Goal: Browse casually: Explore the website without a specific task or goal

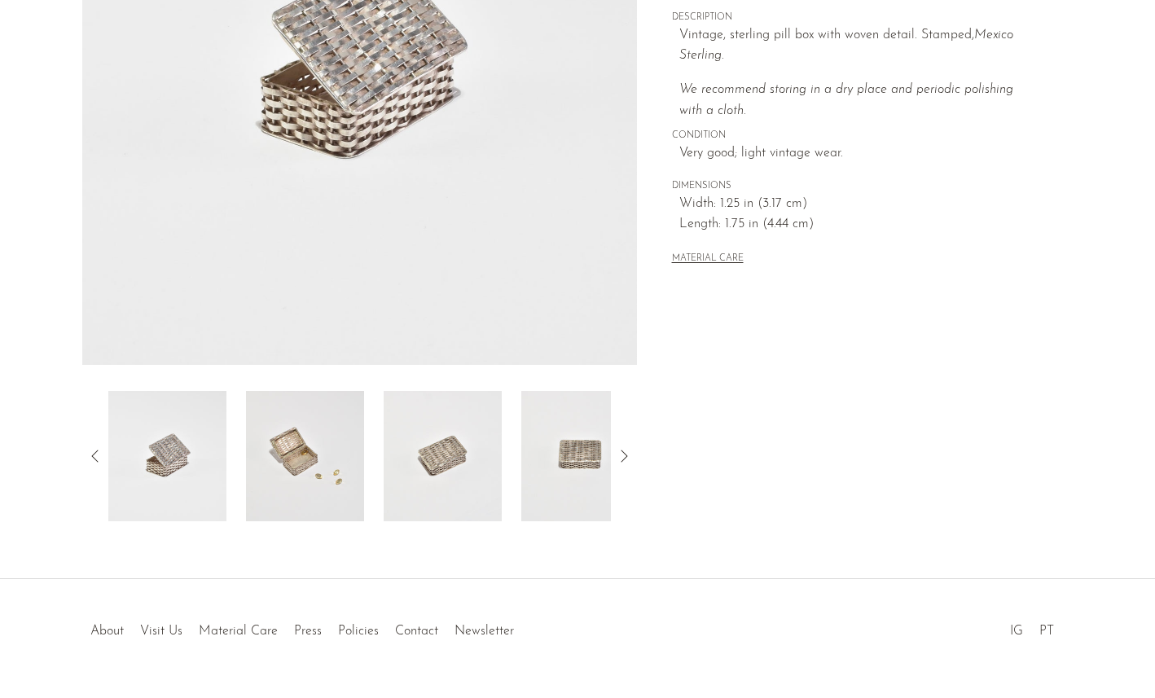
scroll to position [362, 0]
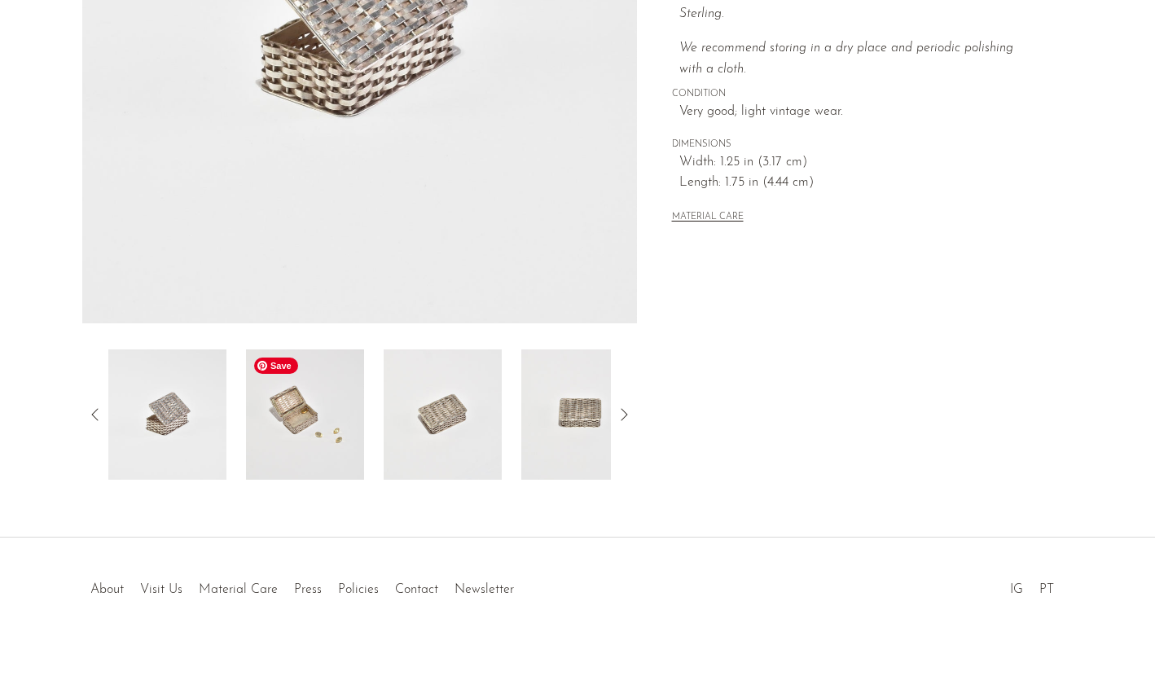
click at [303, 406] on img at bounding box center [305, 414] width 118 height 130
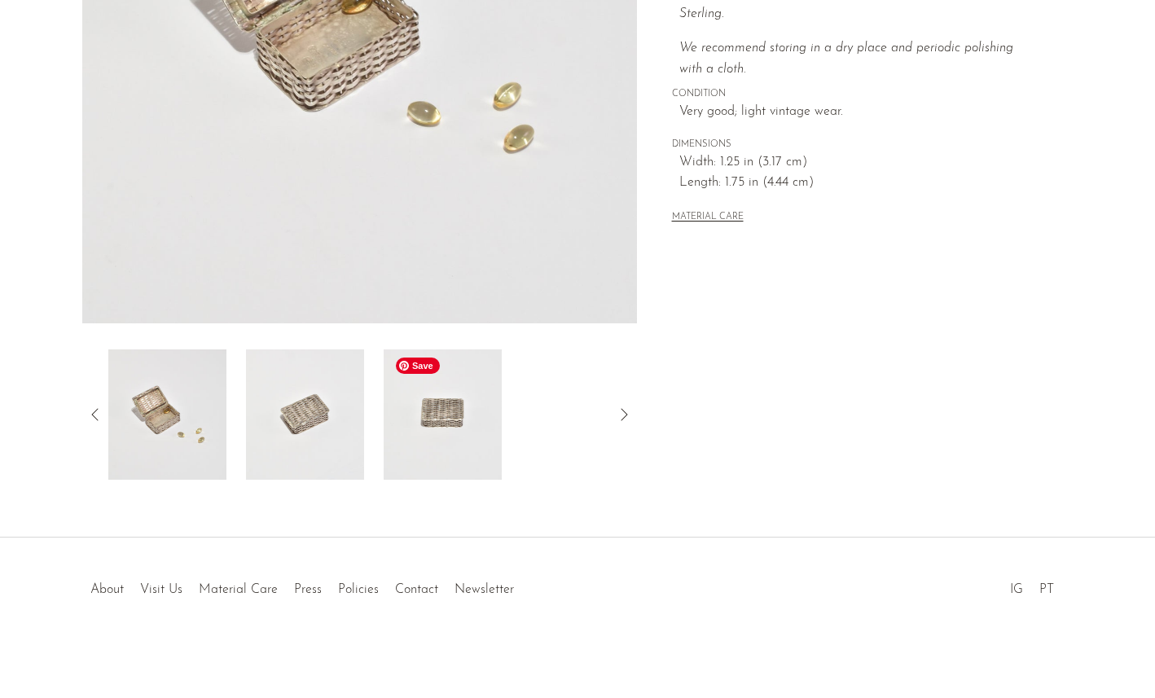
scroll to position [160, 0]
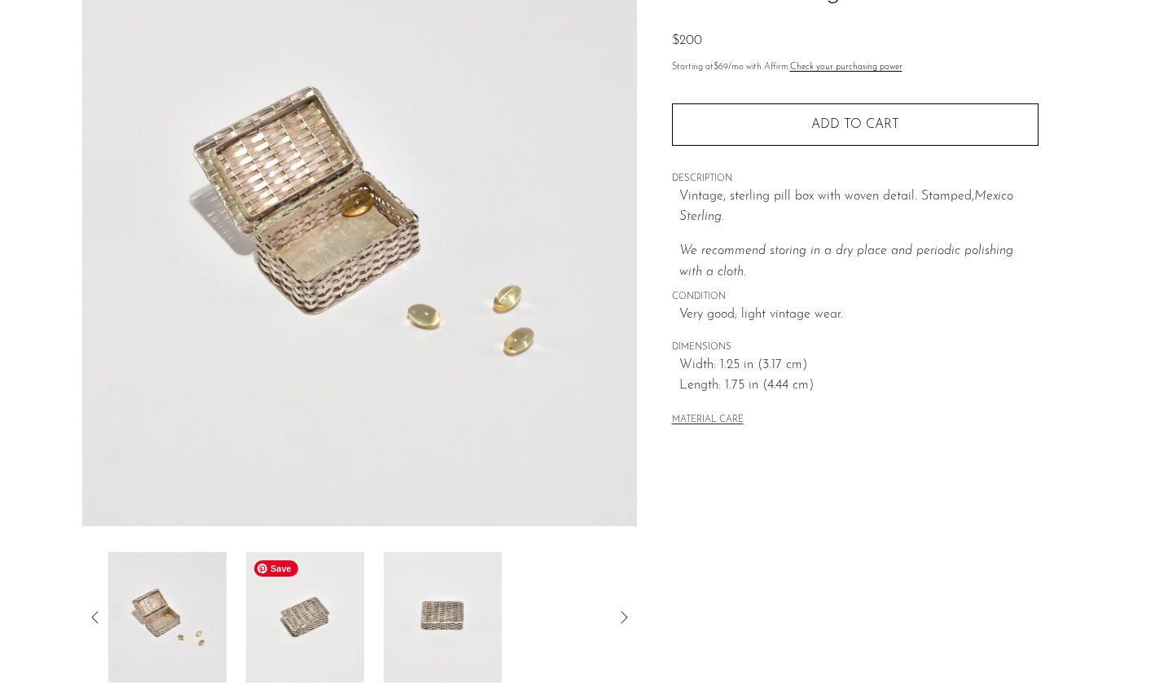
click at [340, 609] on img at bounding box center [305, 617] width 118 height 130
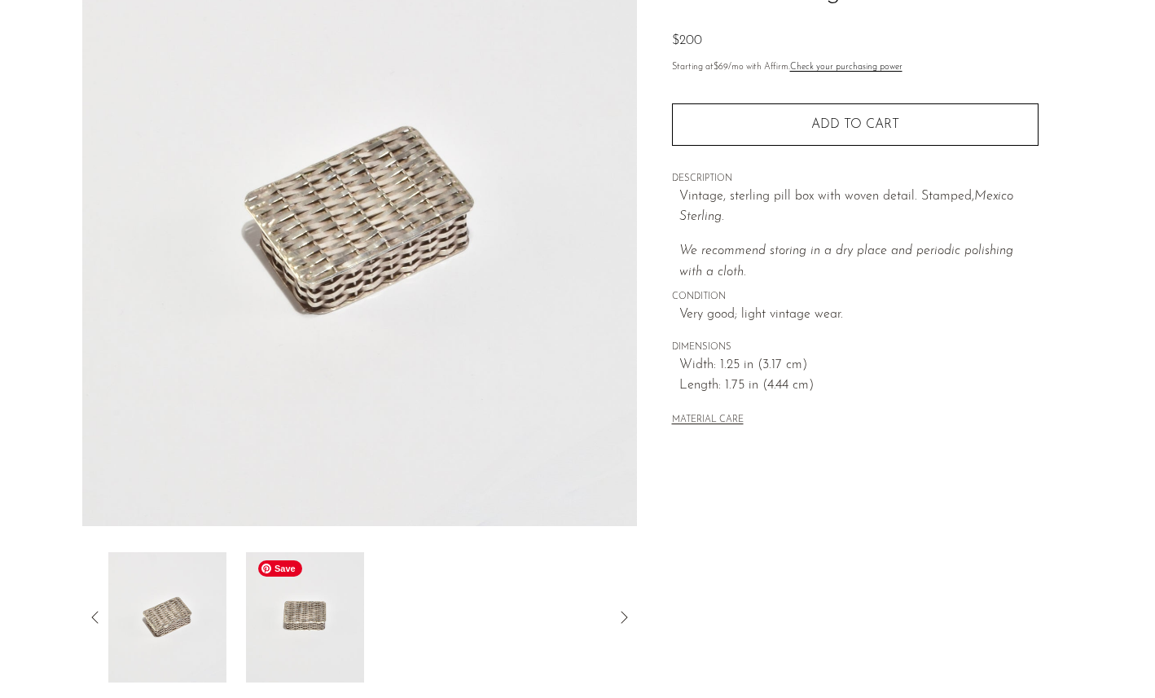
click at [305, 624] on img at bounding box center [305, 617] width 118 height 130
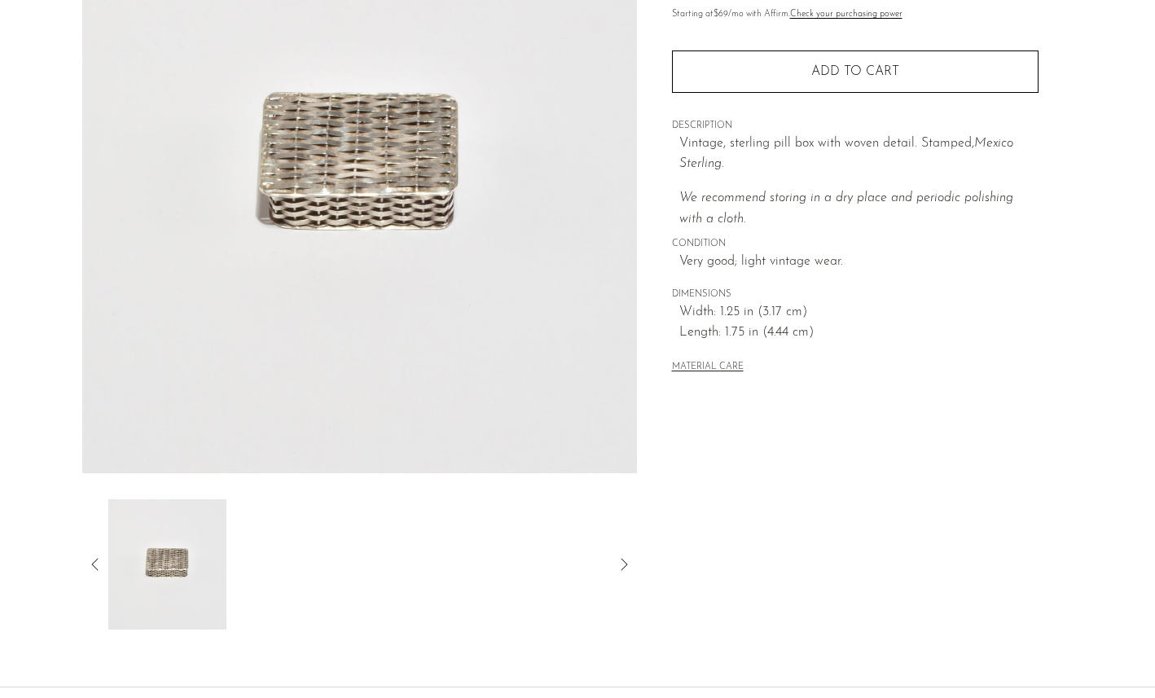
scroll to position [362, 0]
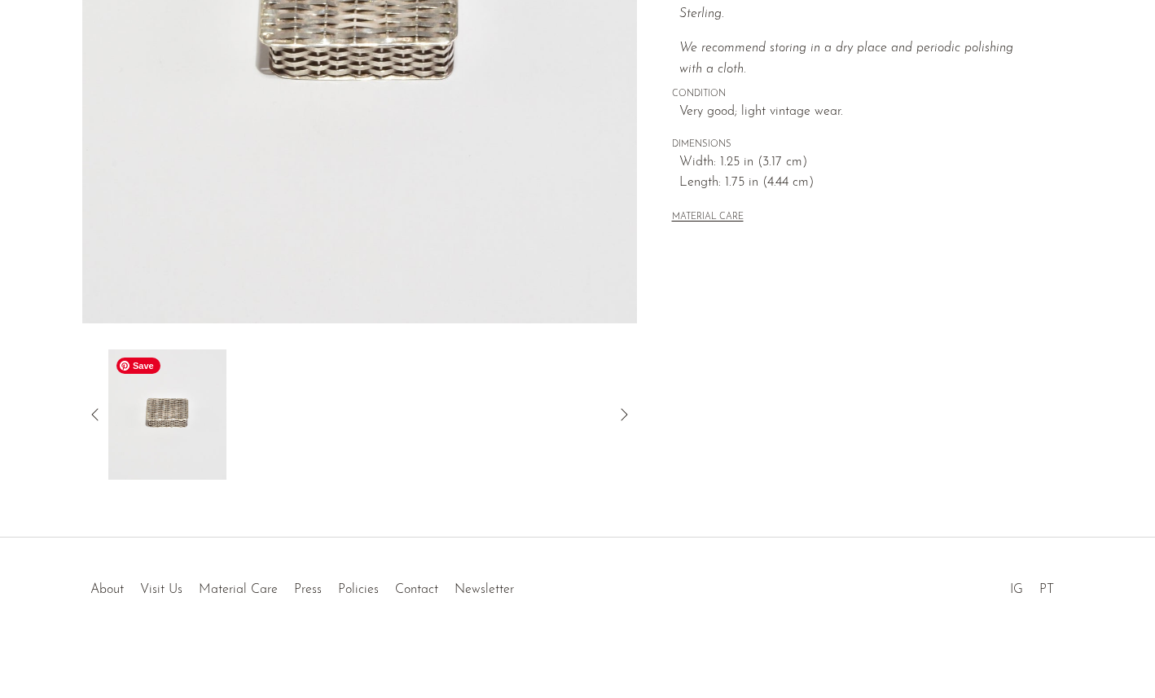
click at [94, 415] on icon at bounding box center [95, 415] width 20 height 20
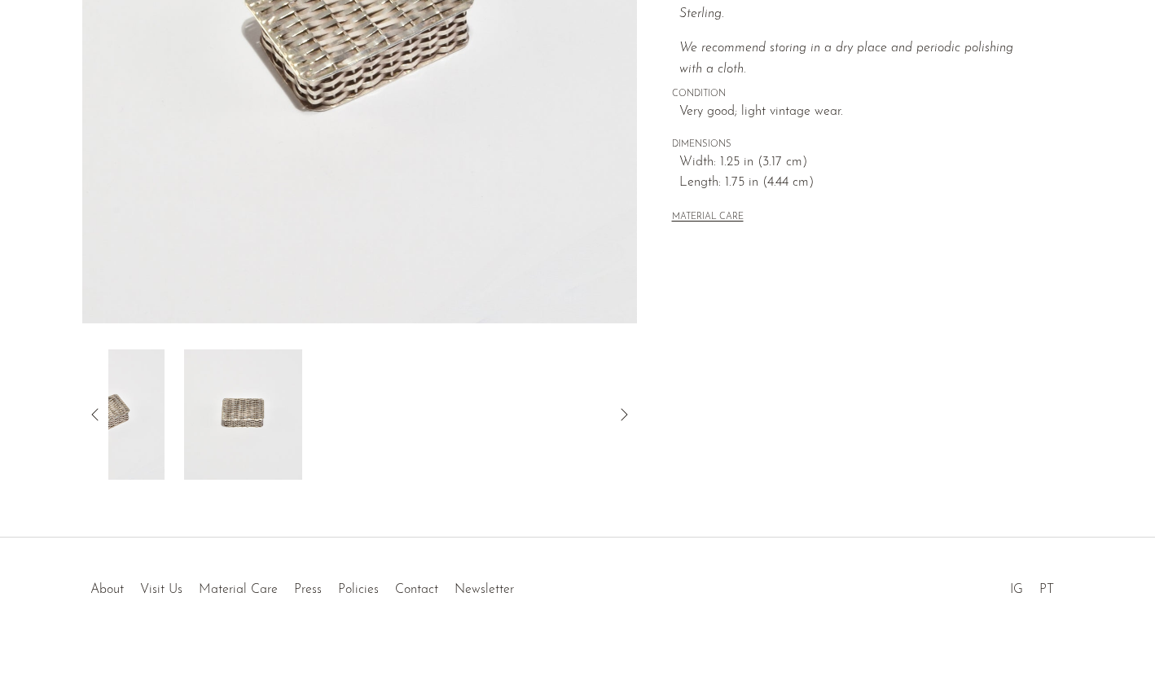
click at [94, 415] on icon at bounding box center [95, 415] width 20 height 20
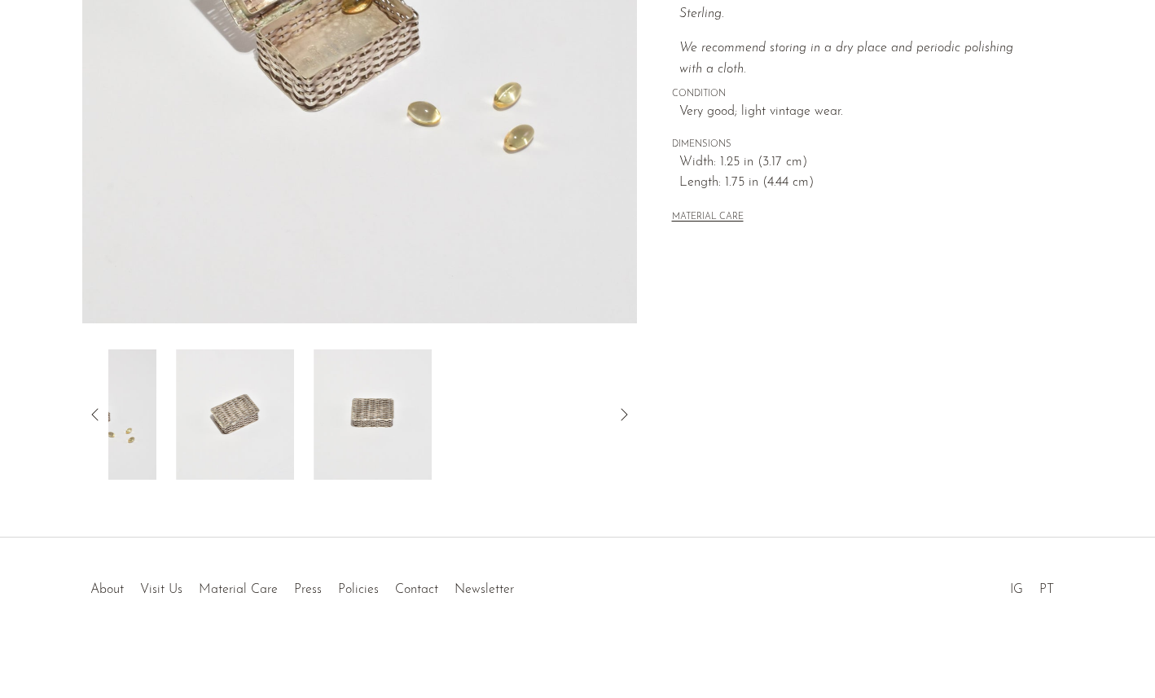
click at [94, 415] on icon at bounding box center [95, 415] width 20 height 20
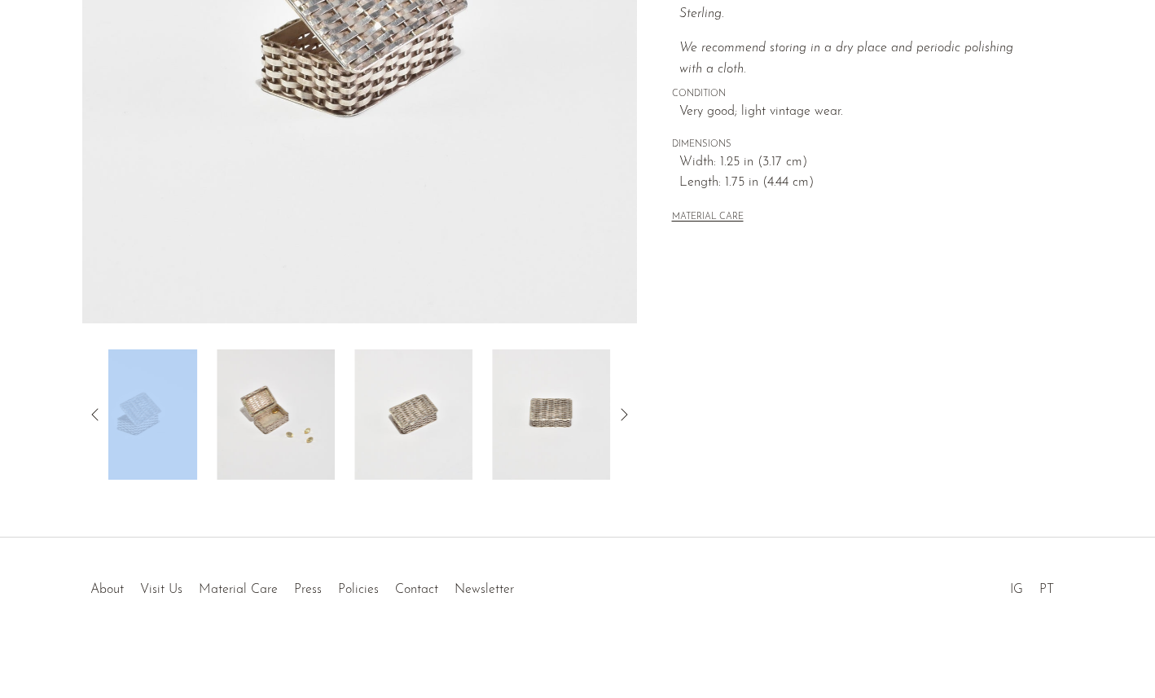
click at [94, 415] on icon at bounding box center [95, 415] width 20 height 20
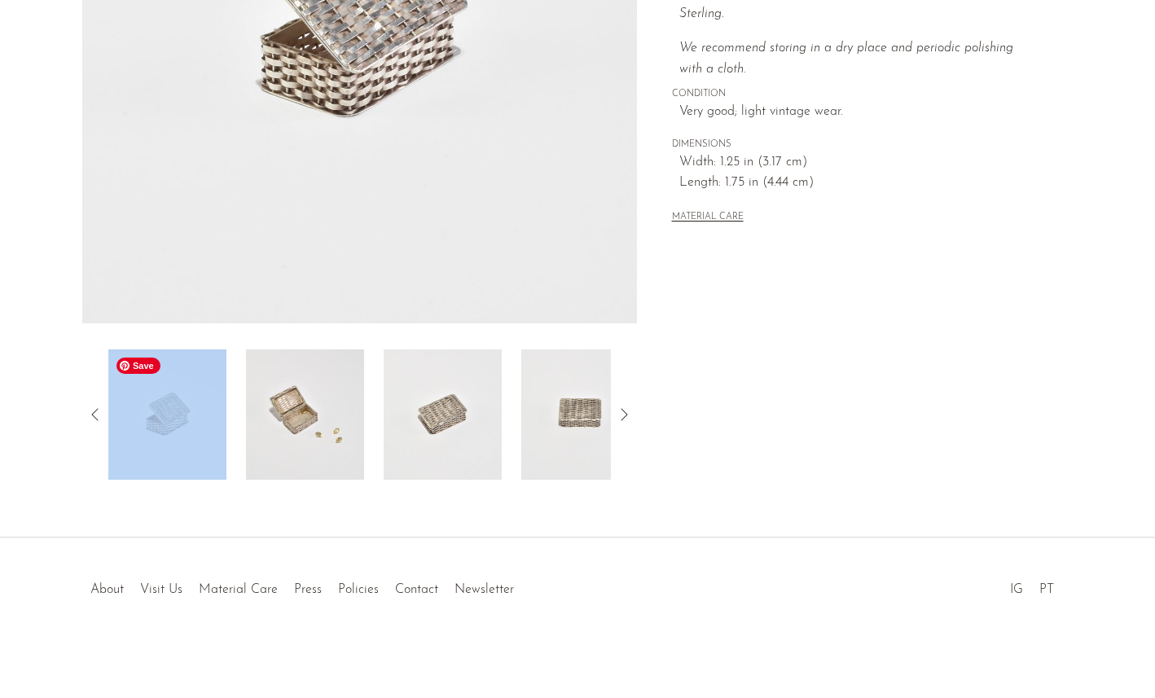
click at [178, 431] on img at bounding box center [167, 414] width 118 height 130
click at [271, 420] on img at bounding box center [305, 414] width 118 height 130
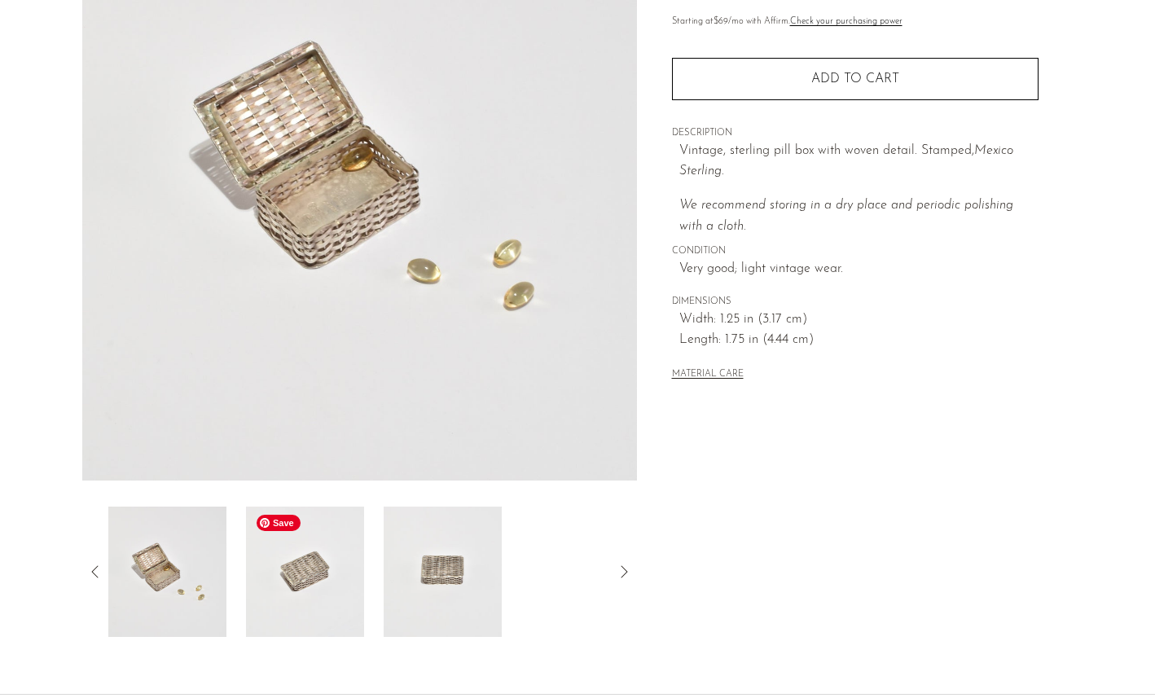
scroll to position [192, 0]
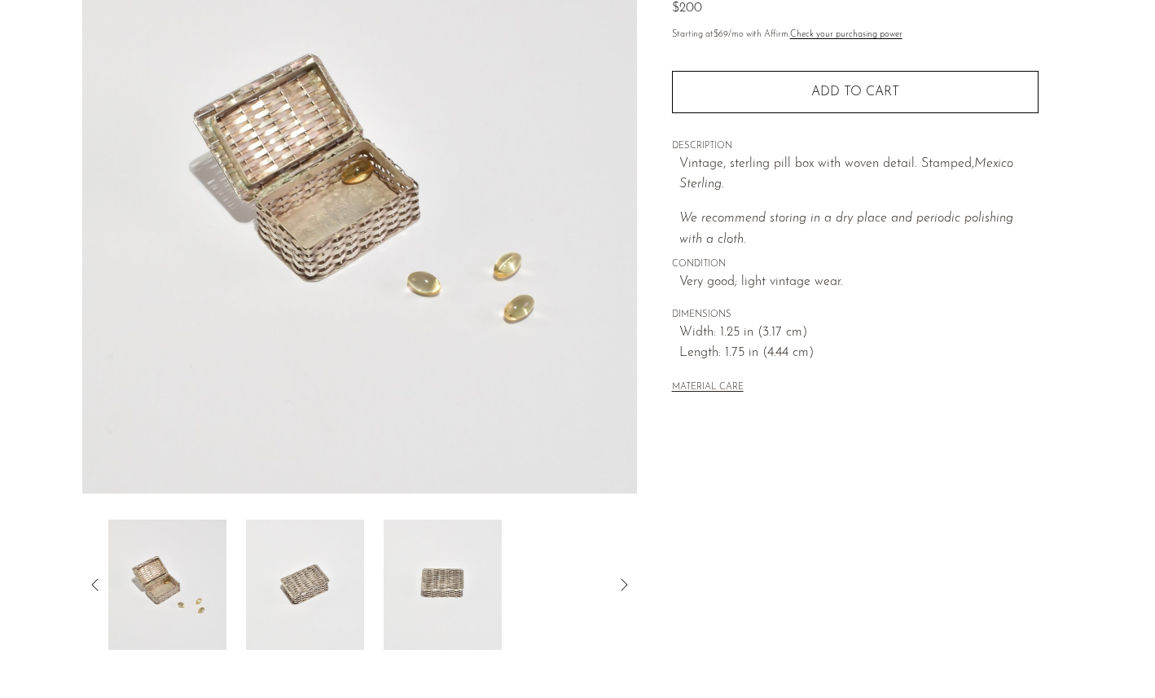
click at [95, 580] on icon at bounding box center [94, 584] width 7 height 12
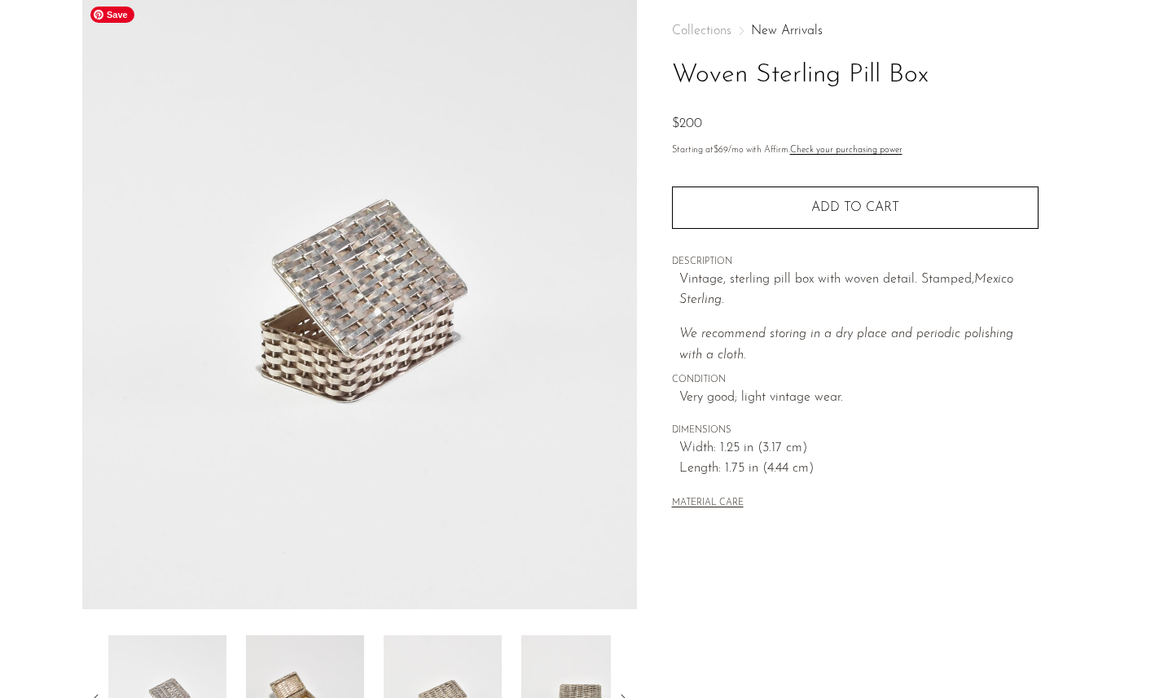
scroll to position [0, 0]
